Goal: Transaction & Acquisition: Download file/media

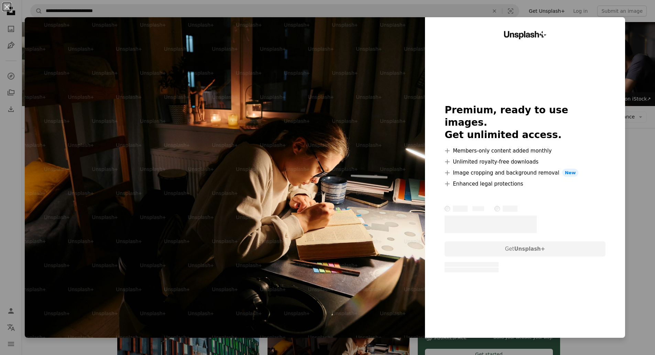
scroll to position [206, 0]
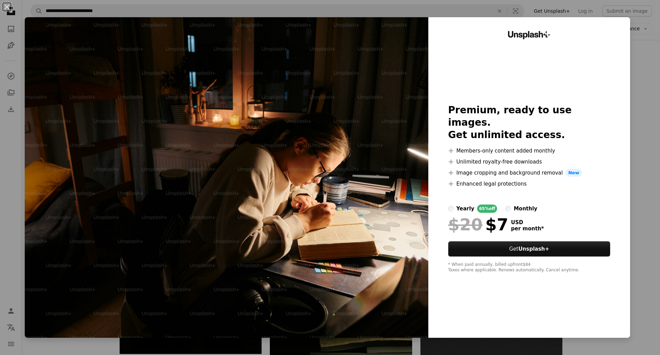
click at [638, 113] on div "An X shape Unsplash+ Premium, ready to use images. Get unlimited access. A plus…" at bounding box center [330, 177] width 660 height 355
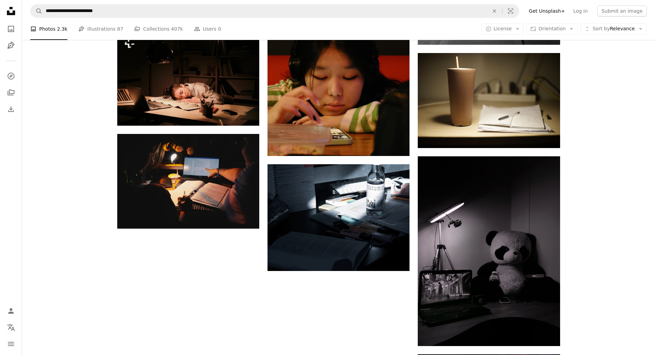
scroll to position [894, 0]
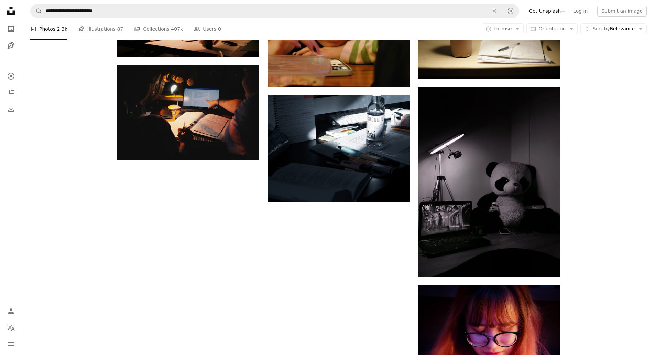
drag, startPoint x: 345, startPoint y: 309, endPoint x: 343, endPoint y: 306, distance: 3.7
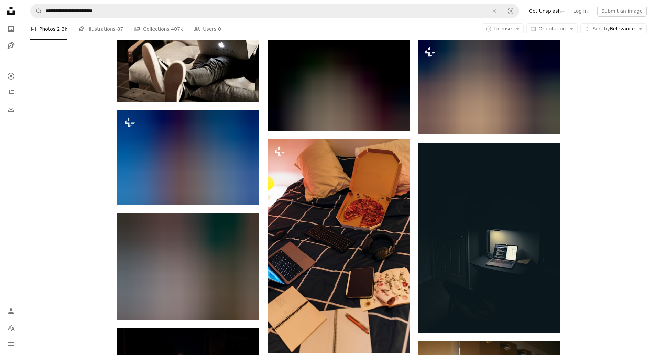
scroll to position [3233, 0]
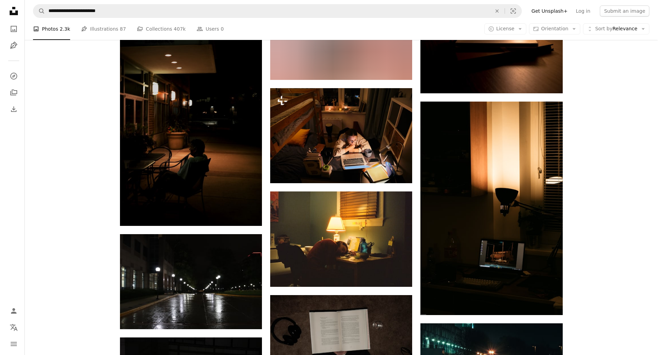
scroll to position [4540, 0]
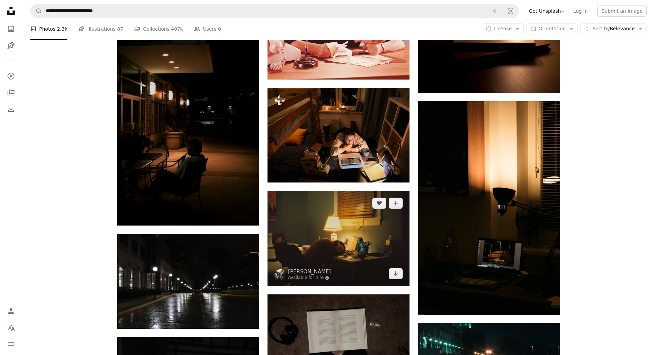
click at [367, 191] on img at bounding box center [339, 238] width 142 height 95
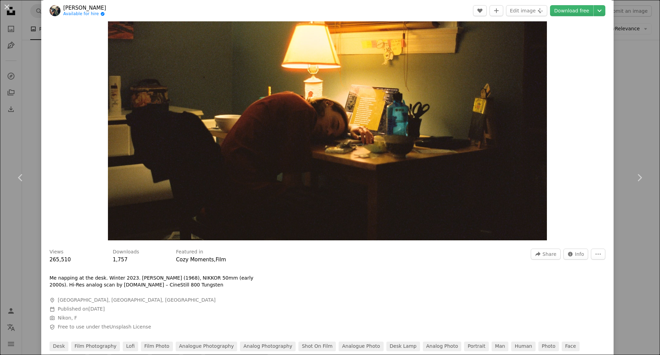
scroll to position [69, 0]
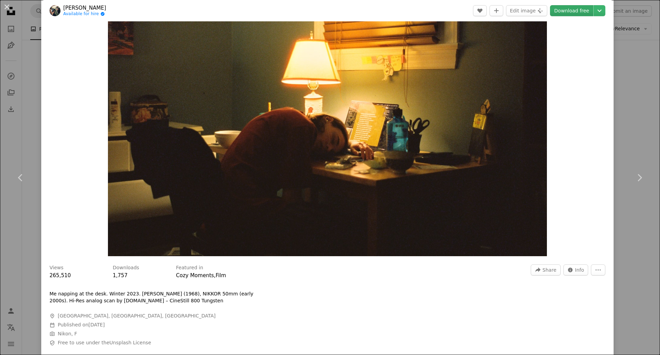
click at [574, 9] on link "Download free" at bounding box center [571, 10] width 43 height 11
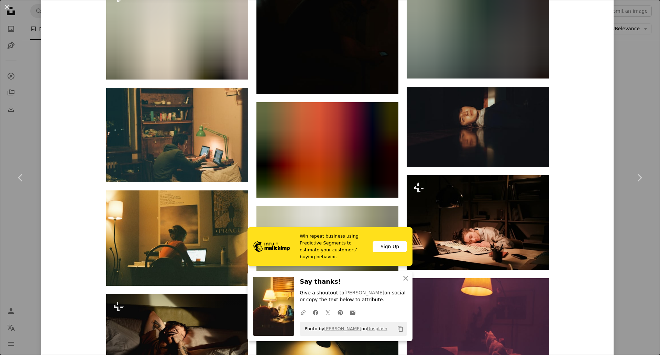
scroll to position [825, 0]
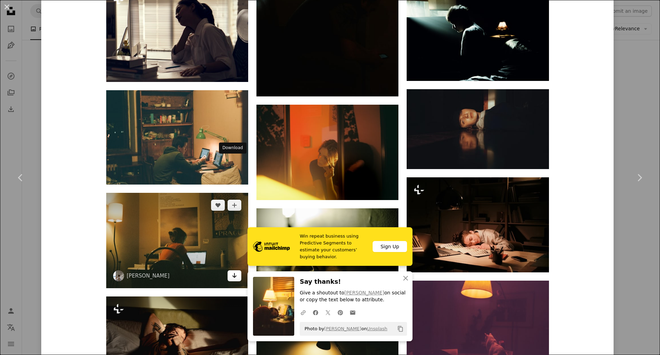
click at [232, 271] on icon "Arrow pointing down" at bounding box center [235, 275] width 6 height 8
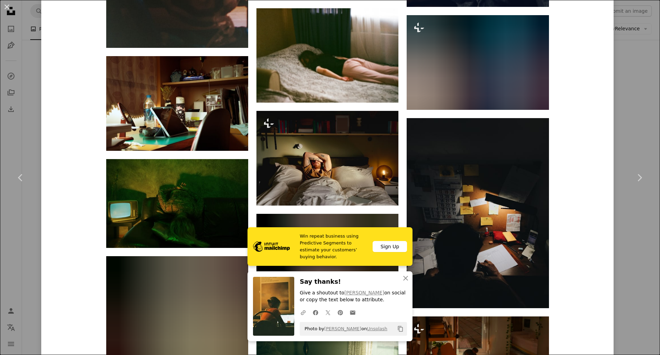
scroll to position [2304, 0]
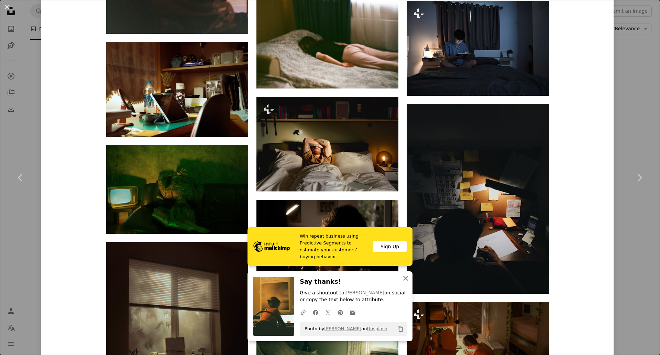
click at [406, 277] on icon "An X shape" at bounding box center [406, 278] width 8 height 8
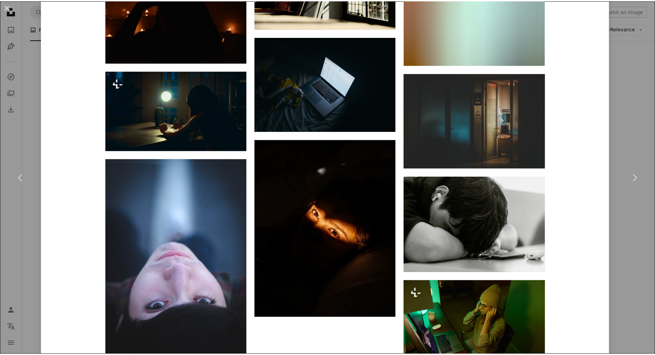
scroll to position [5541, 0]
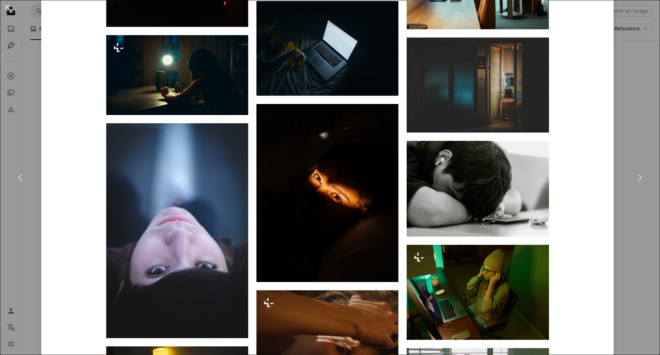
click at [617, 242] on div "An X shape Chevron left Chevron right Mykyta Kravčenko Available for hire A che…" at bounding box center [330, 177] width 660 height 355
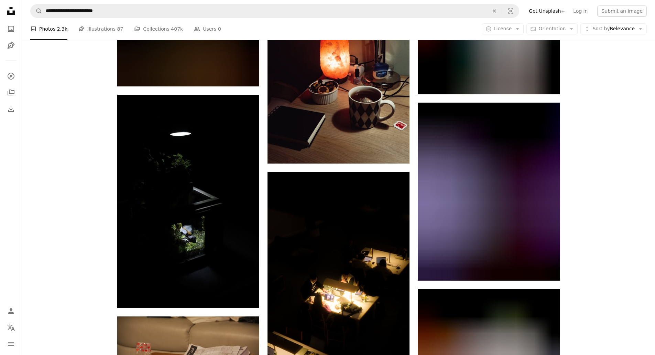
scroll to position [5881, 0]
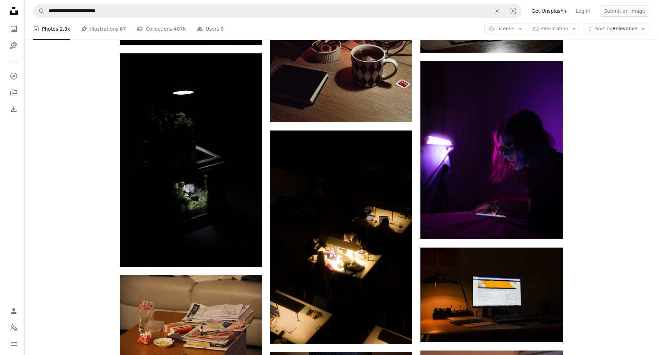
scroll to position [5915, 0]
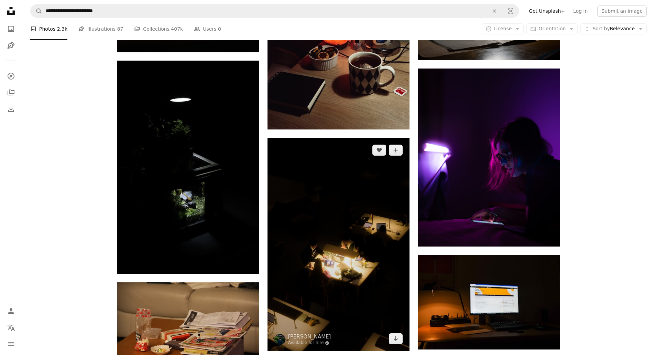
click at [391, 207] on img at bounding box center [339, 244] width 142 height 213
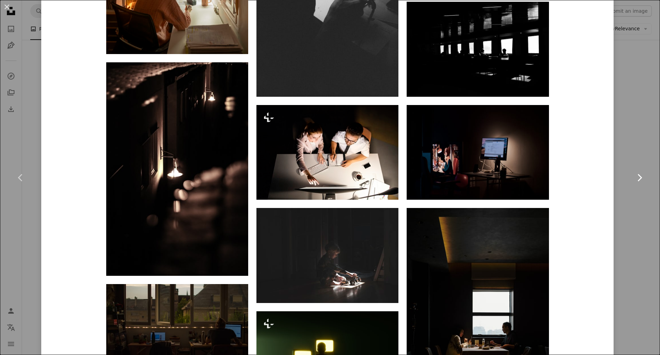
scroll to position [1513, 0]
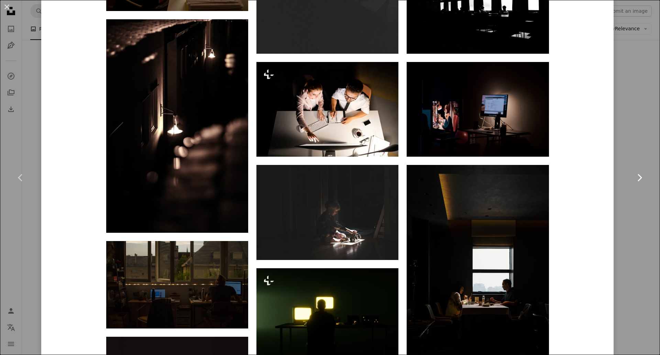
click at [642, 170] on link "Chevron right" at bounding box center [639, 177] width 41 height 66
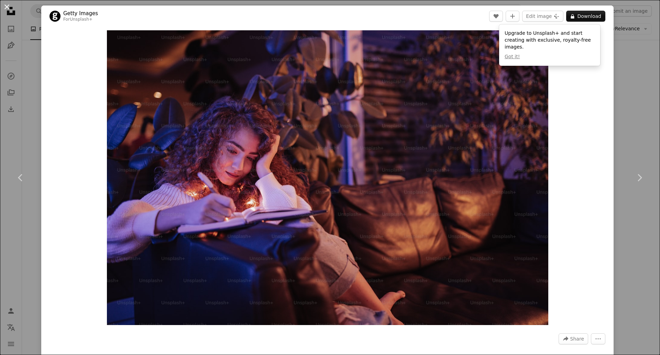
click at [8, 6] on button "An X shape" at bounding box center [7, 7] width 8 height 8
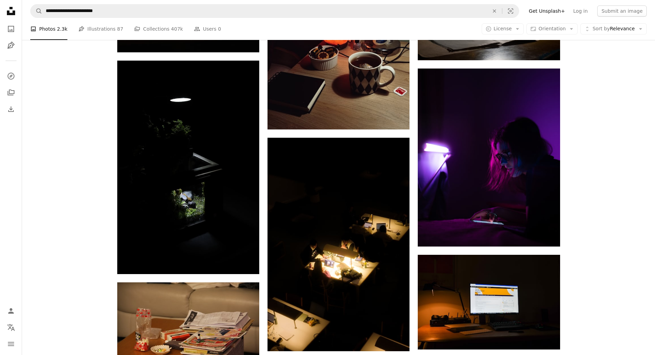
click at [136, 20] on nav "**********" at bounding box center [338, 11] width 633 height 22
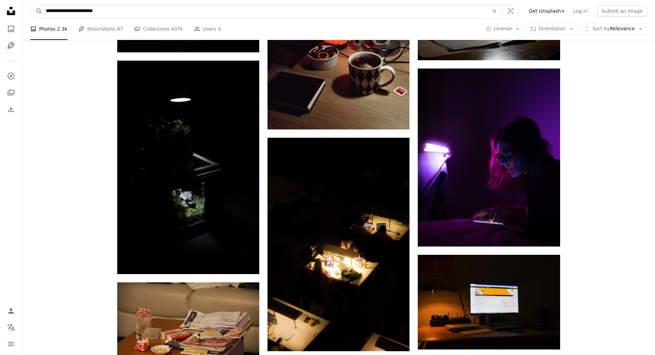
click at [130, 10] on input "**********" at bounding box center [264, 10] width 445 height 13
type input "**********"
click at [31, 4] on button "A magnifying glass" at bounding box center [37, 10] width 12 height 13
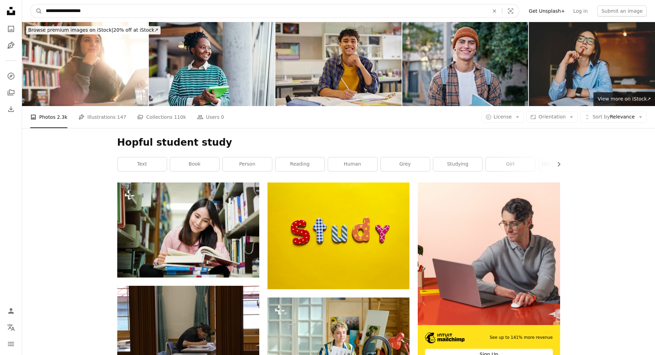
click at [54, 12] on input "**********" at bounding box center [264, 10] width 445 height 13
type input "**********"
click at [31, 4] on button "A magnifying glass" at bounding box center [37, 10] width 12 height 13
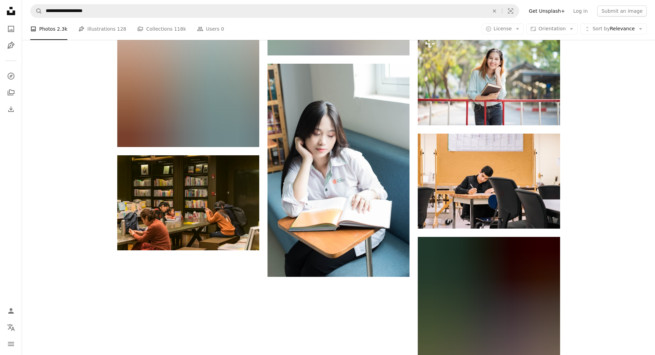
scroll to position [870, 0]
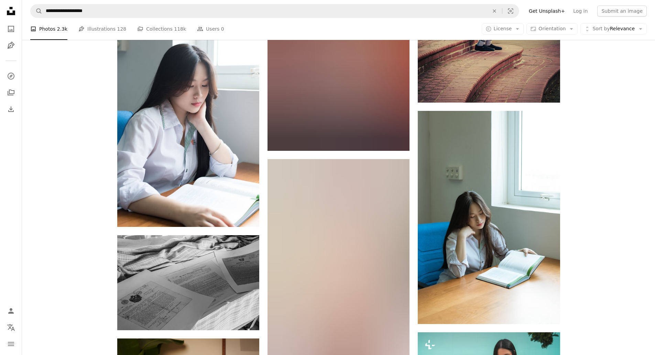
scroll to position [1214, 0]
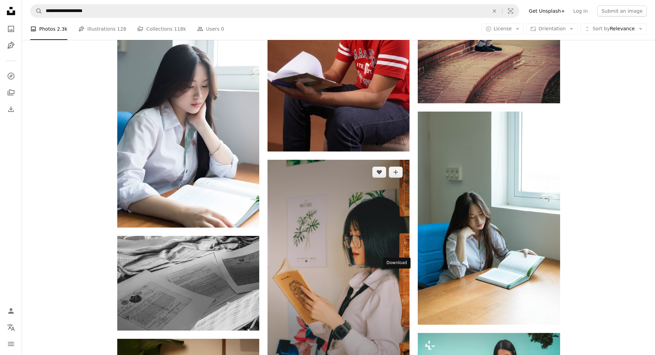
click at [393, 354] on icon "Arrow pointing down" at bounding box center [396, 360] width 6 height 8
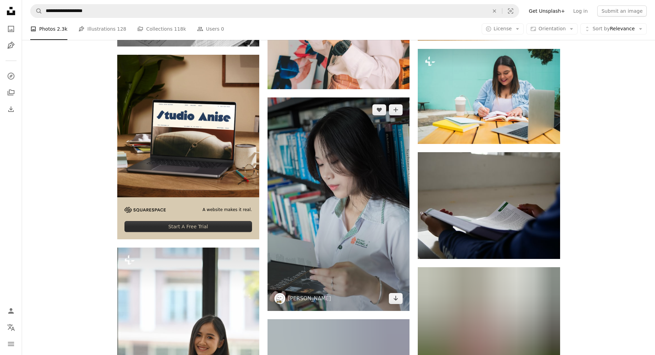
scroll to position [1489, 0]
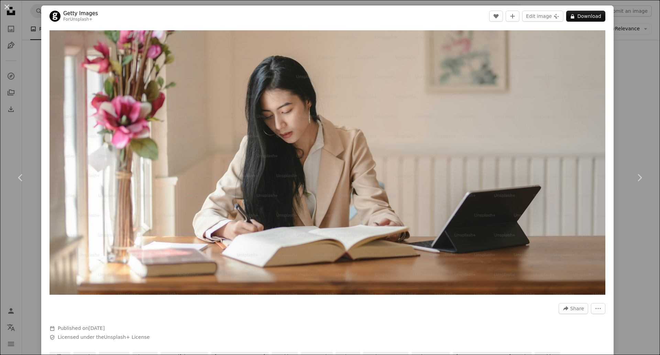
click at [624, 122] on div "An X shape Chevron left Chevron right Getty Images For Unsplash+ A heart A plus…" at bounding box center [330, 177] width 660 height 355
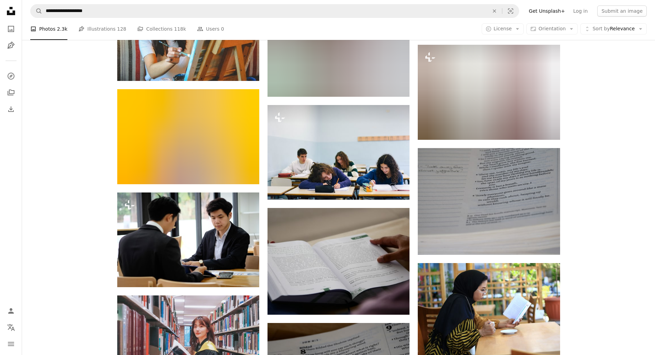
scroll to position [4859, 0]
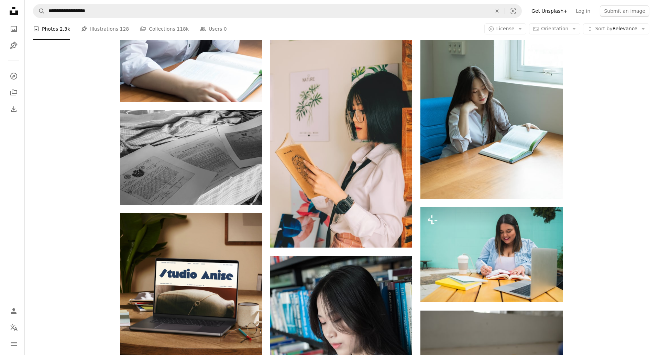
scroll to position [1283, 0]
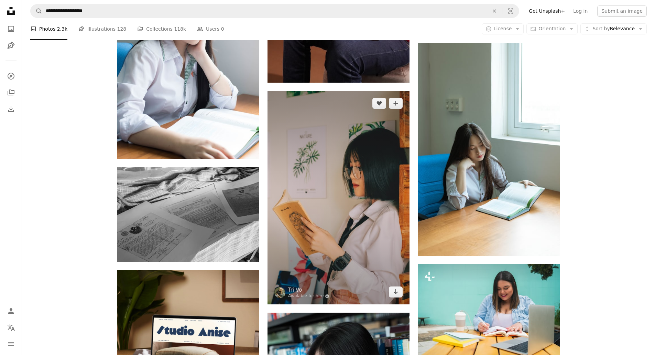
click at [367, 162] on img at bounding box center [339, 197] width 142 height 213
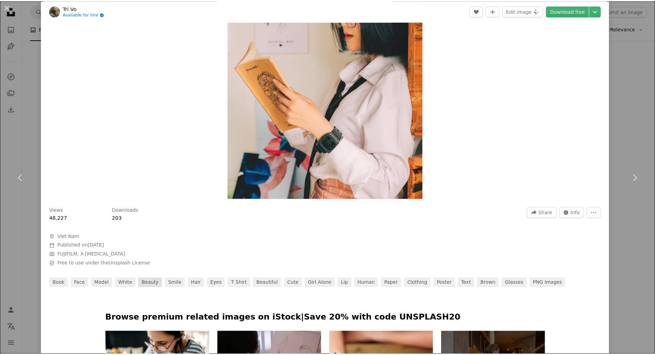
scroll to position [138, 0]
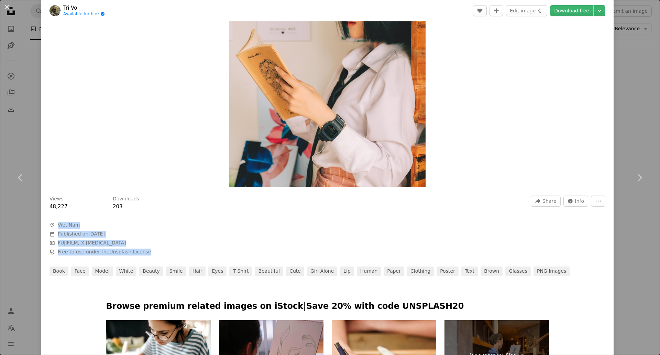
drag, startPoint x: 147, startPoint y: 254, endPoint x: 54, endPoint y: 221, distance: 98.9
click at [54, 221] on div "Views 48,227 Downloads 203 A forward-right arrow Share Info icon Info More Acti…" at bounding box center [327, 233] width 573 height 85
click at [7, 8] on button "An X shape" at bounding box center [7, 7] width 8 height 8
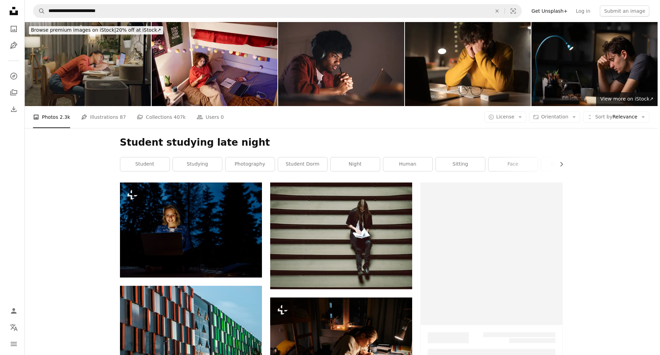
scroll to position [5915, 0]
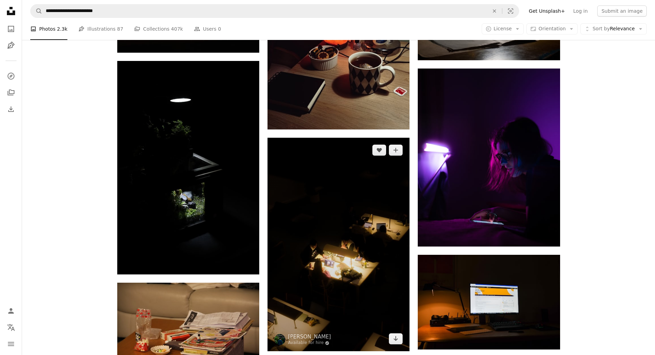
click at [333, 189] on img at bounding box center [339, 244] width 142 height 213
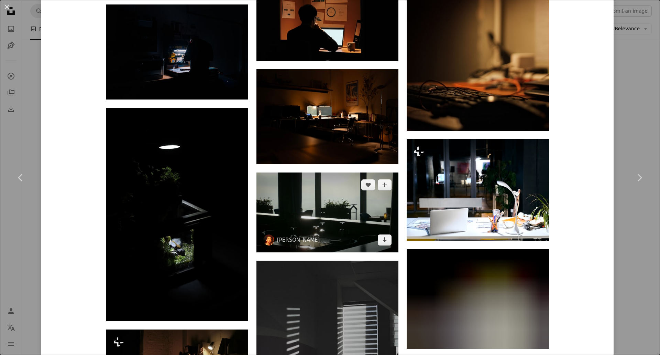
scroll to position [929, 0]
